Goal: Transaction & Acquisition: Download file/media

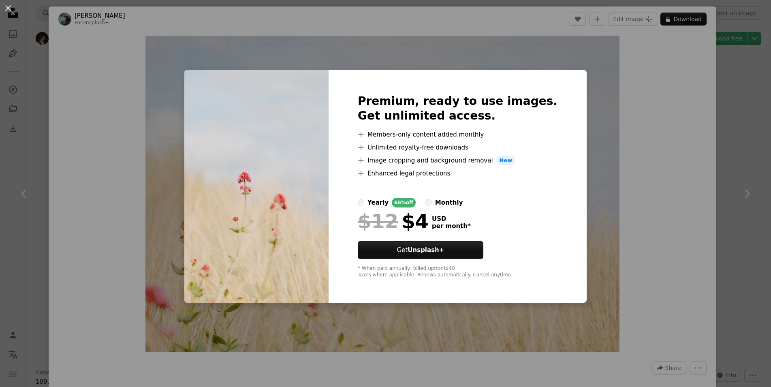
scroll to position [1033, 0]
click at [604, 102] on div "An X shape Premium, ready to use images. Get unlimited access. A plus sign Memb…" at bounding box center [385, 193] width 771 height 387
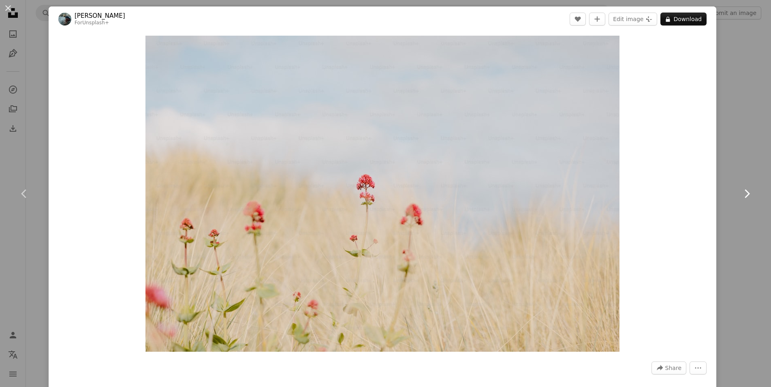
click at [745, 190] on icon at bounding box center [746, 193] width 5 height 9
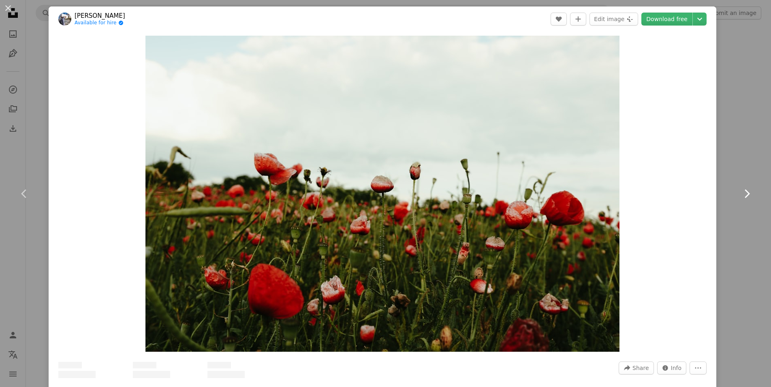
click at [739, 157] on link "Chevron right" at bounding box center [746, 194] width 49 height 78
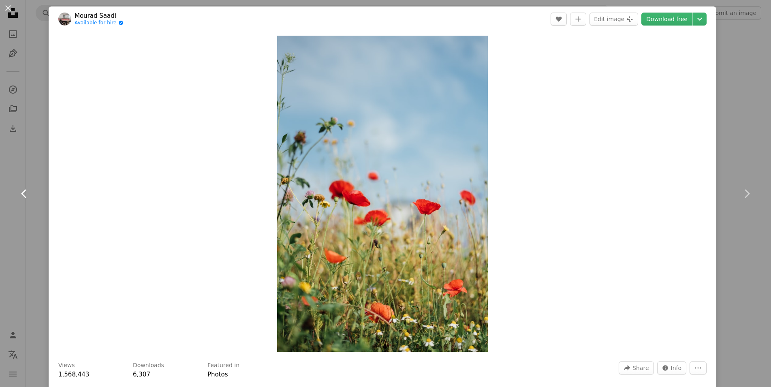
click at [23, 191] on icon "Chevron left" at bounding box center [24, 193] width 13 height 13
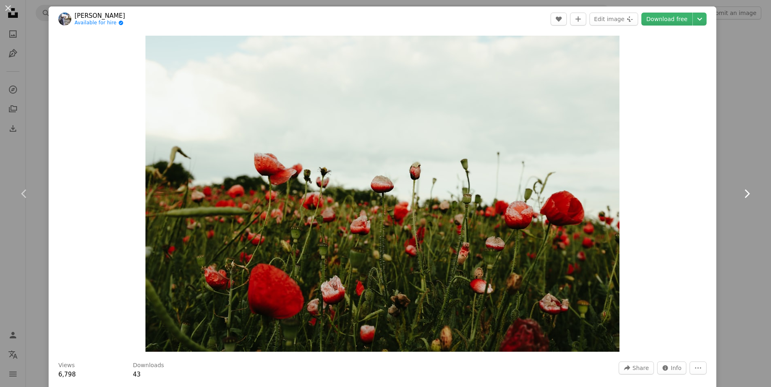
click at [750, 194] on icon "Chevron right" at bounding box center [746, 193] width 13 height 13
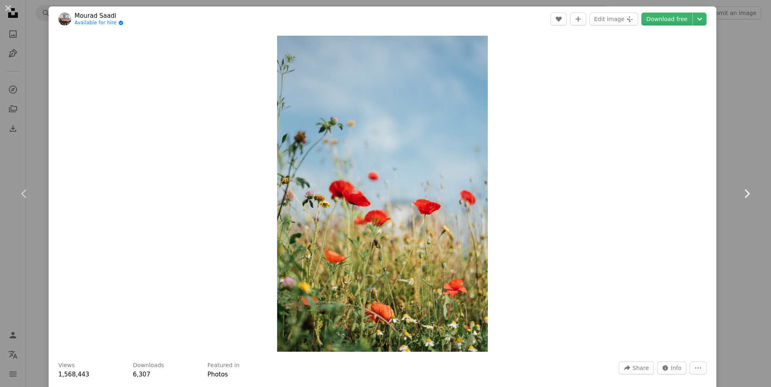
click at [745, 193] on icon "Chevron right" at bounding box center [746, 193] width 13 height 13
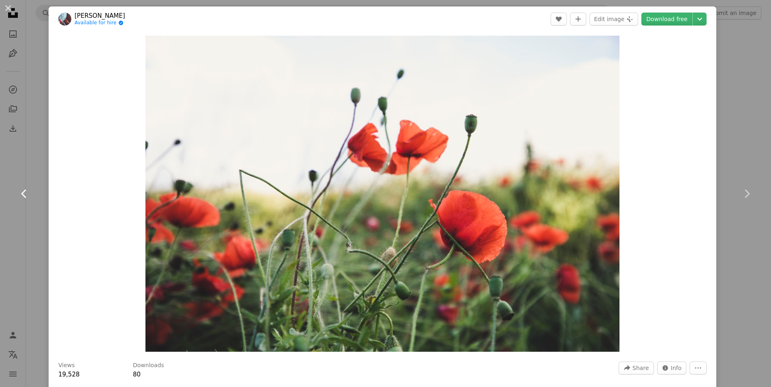
click at [26, 194] on icon "Chevron left" at bounding box center [24, 193] width 13 height 13
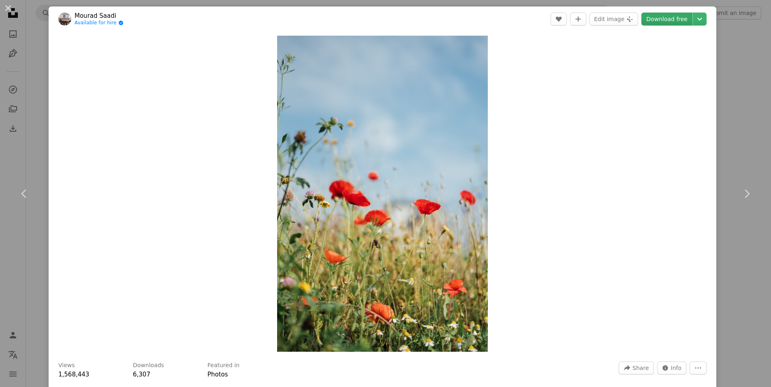
click at [671, 18] on link "Download free" at bounding box center [666, 19] width 51 height 13
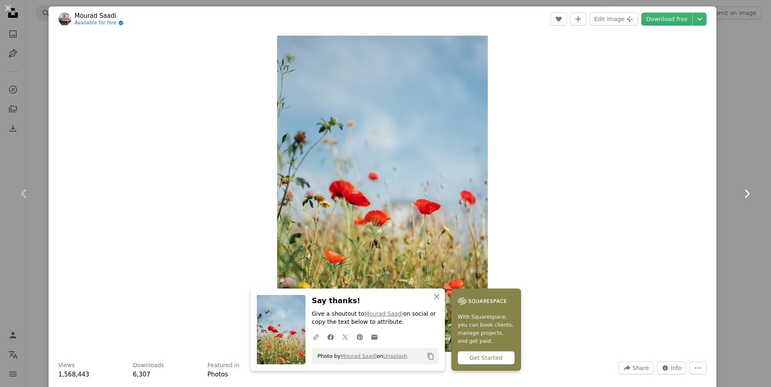
click at [746, 194] on icon "Chevron right" at bounding box center [746, 193] width 13 height 13
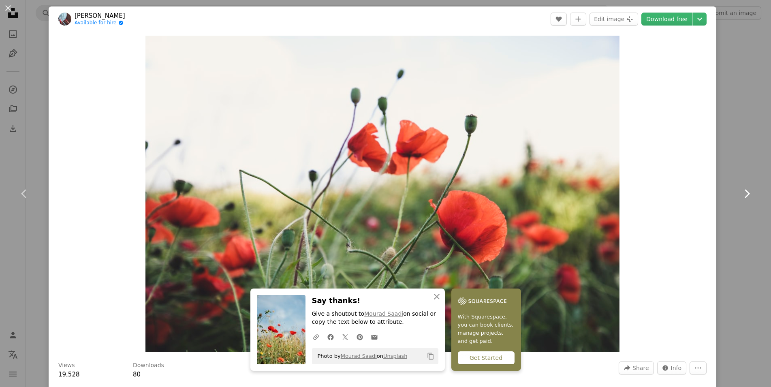
click at [746, 194] on icon "Chevron right" at bounding box center [746, 193] width 13 height 13
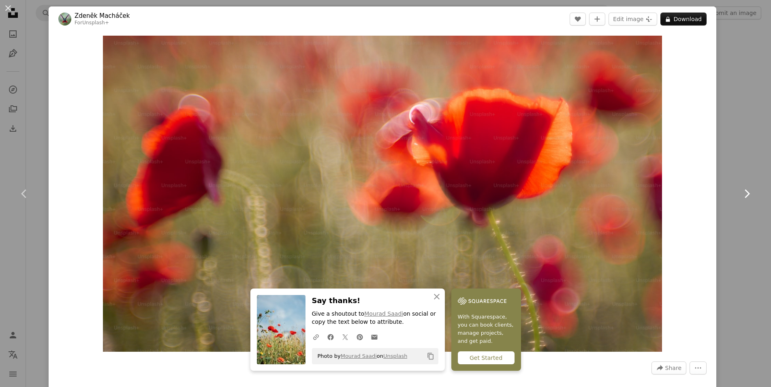
click at [744, 192] on icon "Chevron right" at bounding box center [746, 193] width 13 height 13
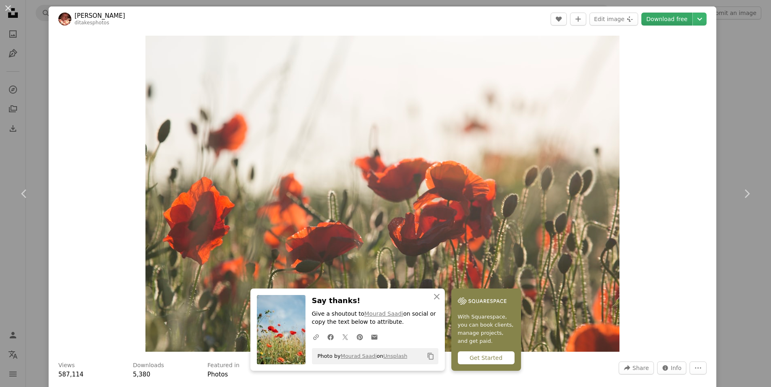
click at [669, 20] on link "Download free" at bounding box center [666, 19] width 51 height 13
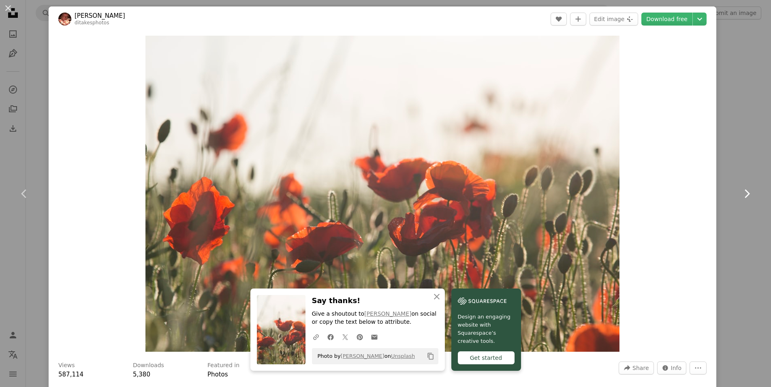
click at [748, 192] on icon "Chevron right" at bounding box center [746, 193] width 13 height 13
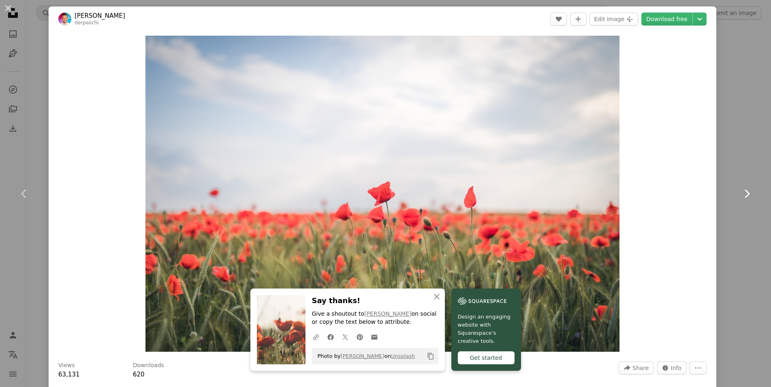
click at [746, 194] on icon "Chevron right" at bounding box center [746, 193] width 13 height 13
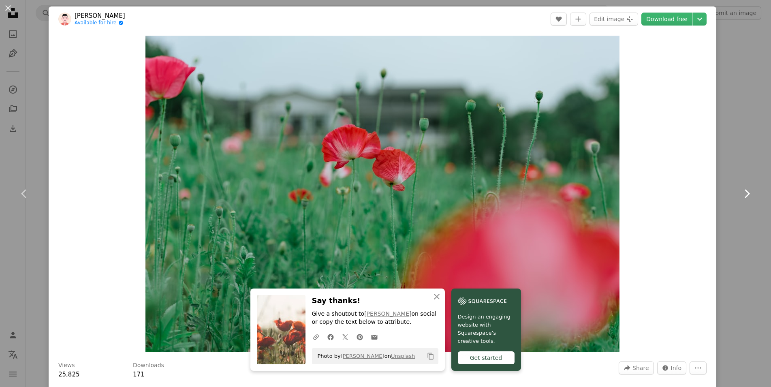
click at [745, 204] on link "Chevron right" at bounding box center [746, 194] width 49 height 78
